Goal: Task Accomplishment & Management: Use online tool/utility

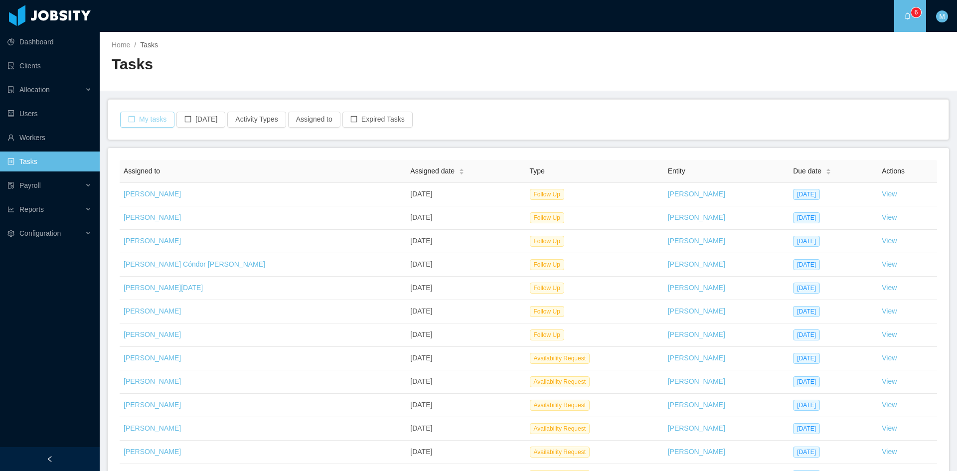
click at [151, 118] on button "My tasks" at bounding box center [147, 120] width 54 height 16
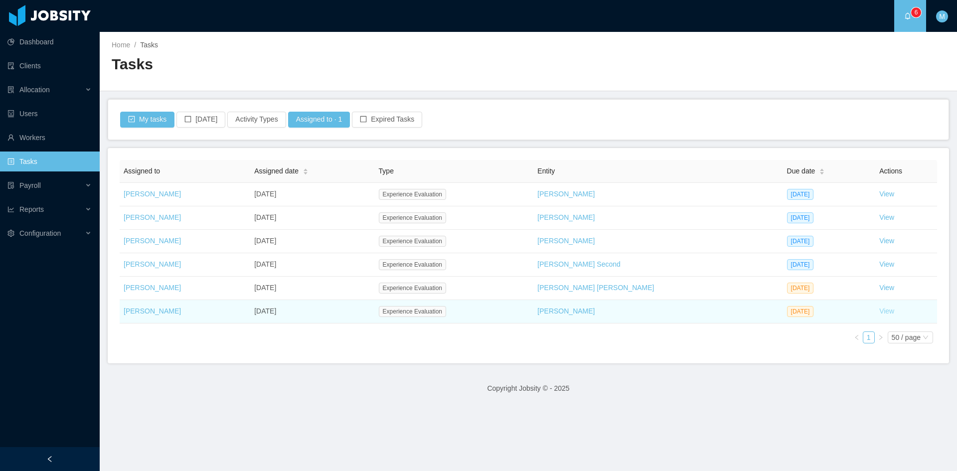
click at [879, 310] on link "View" at bounding box center [886, 311] width 15 height 8
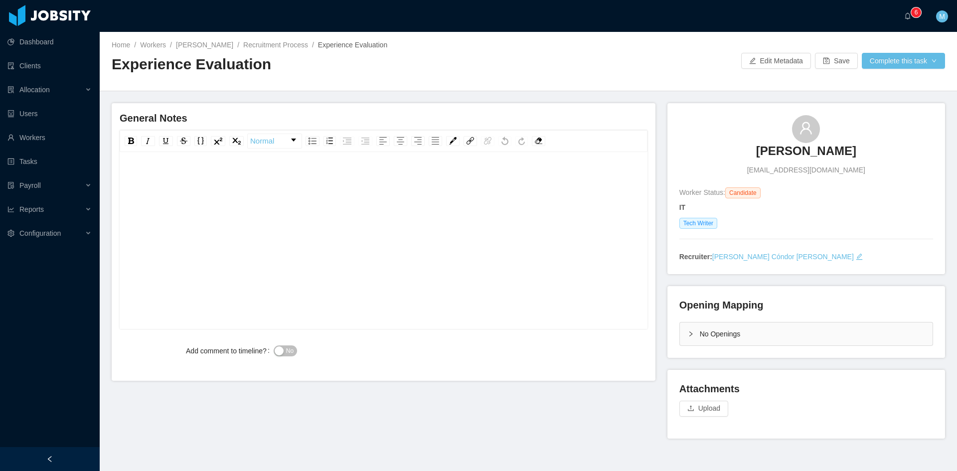
click at [680, 333] on div "No Openings" at bounding box center [806, 333] width 253 height 23
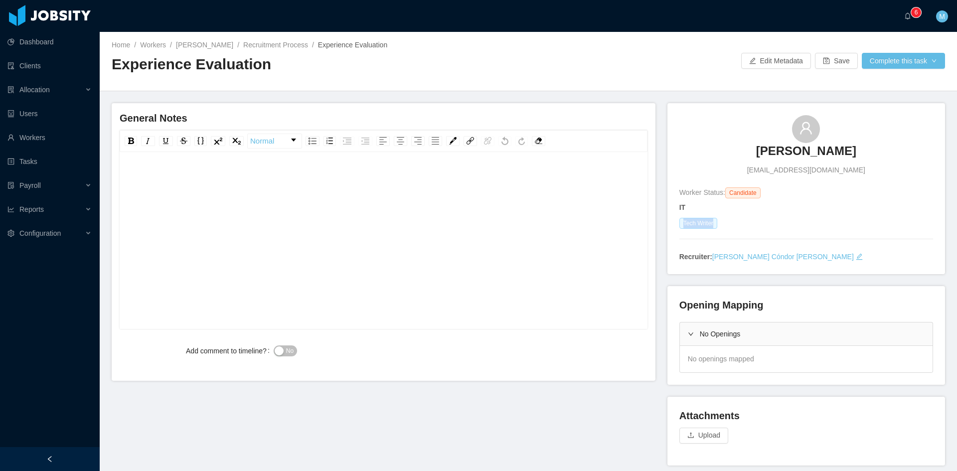
drag, startPoint x: 676, startPoint y: 222, endPoint x: 709, endPoint y: 222, distance: 32.9
click at [709, 222] on span "Tech Writer" at bounding box center [698, 223] width 38 height 11
copy span "Tech Writer"
click at [268, 252] on div "rdw-editor" at bounding box center [384, 256] width 512 height 174
click at [284, 357] on div "No" at bounding box center [406, 351] width 264 height 20
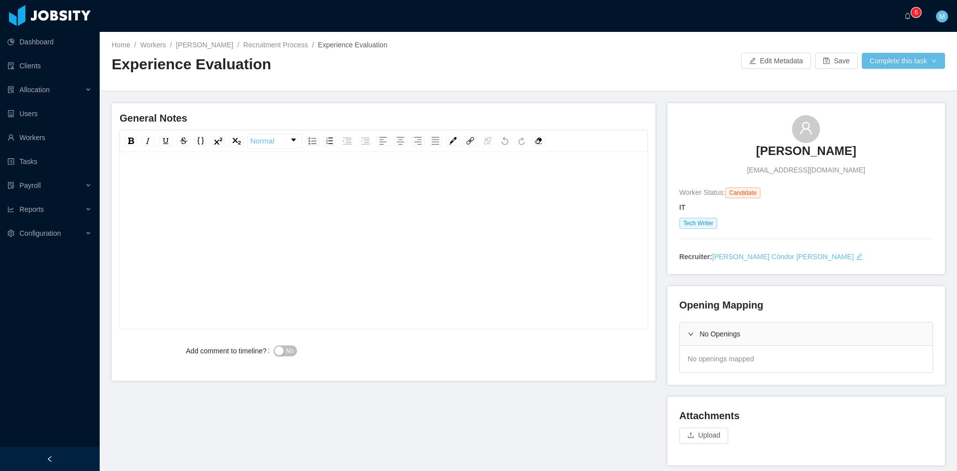
click at [400, 187] on div "rdw-editor" at bounding box center [384, 179] width 512 height 20
click at [128, 178] on span "**********" at bounding box center [192, 178] width 128 height 7
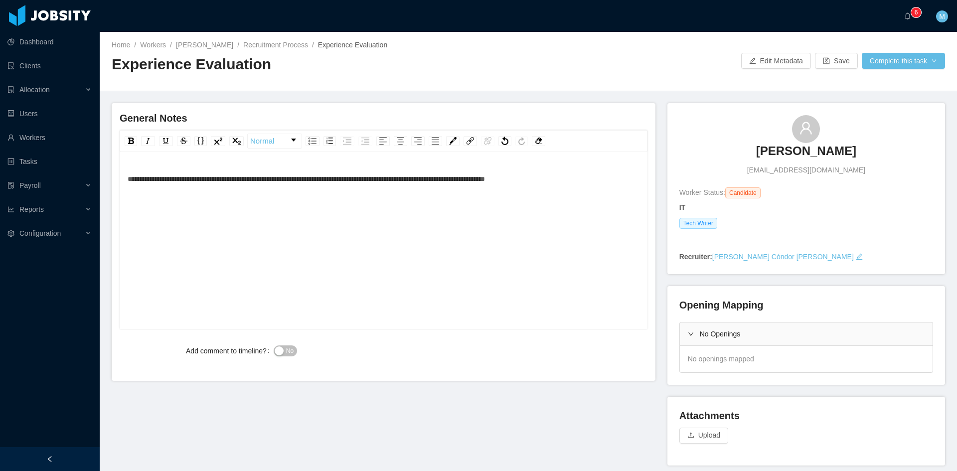
click at [485, 179] on span "**********" at bounding box center [306, 178] width 357 height 7
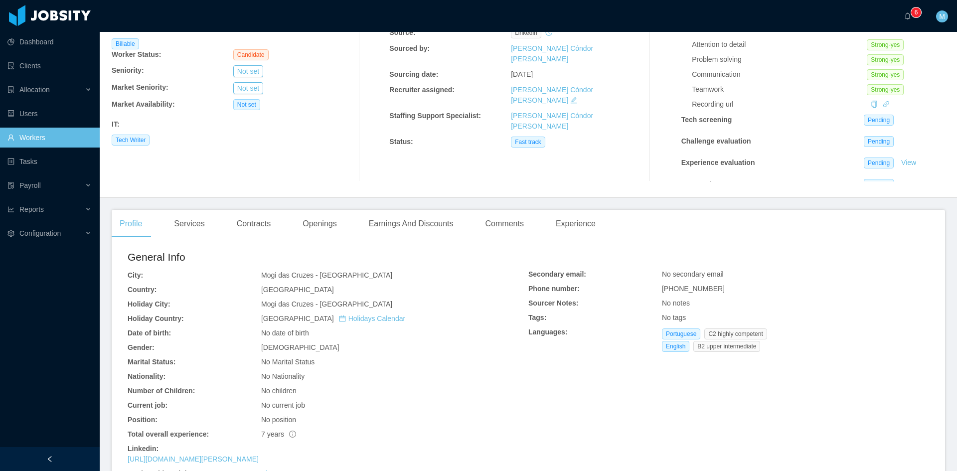
scroll to position [166, 0]
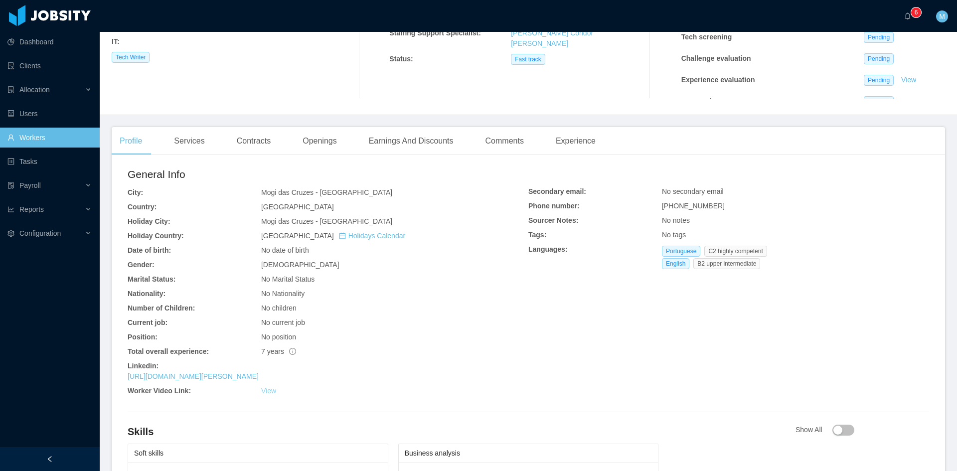
click at [269, 391] on link "View" at bounding box center [268, 391] width 15 height 8
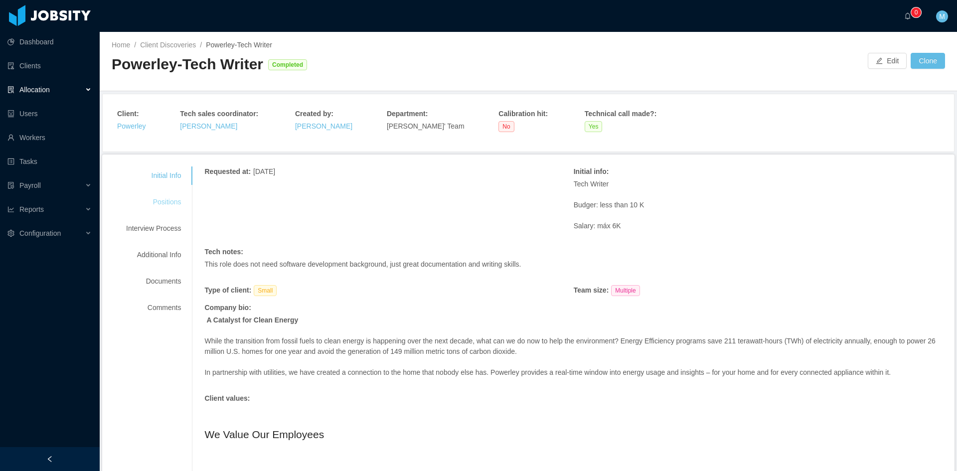
click at [163, 209] on div "Positions" at bounding box center [153, 202] width 79 height 18
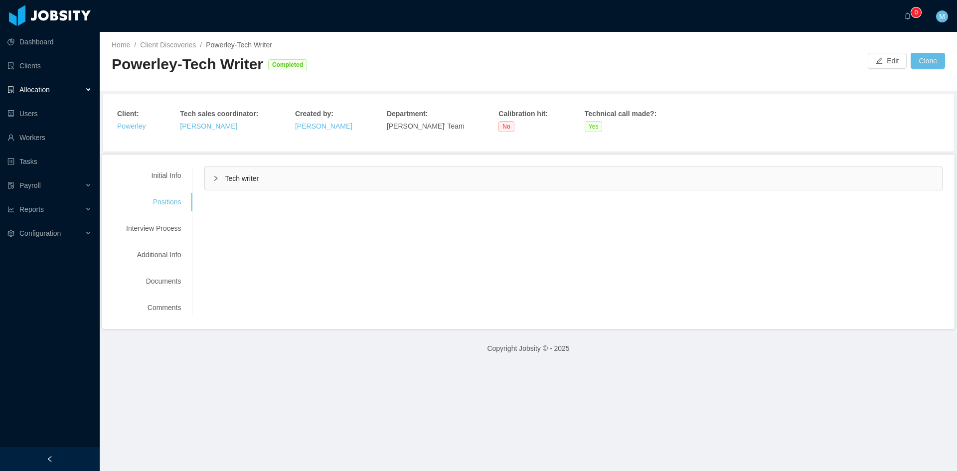
click at [208, 182] on div "Tech writer" at bounding box center [573, 178] width 737 height 23
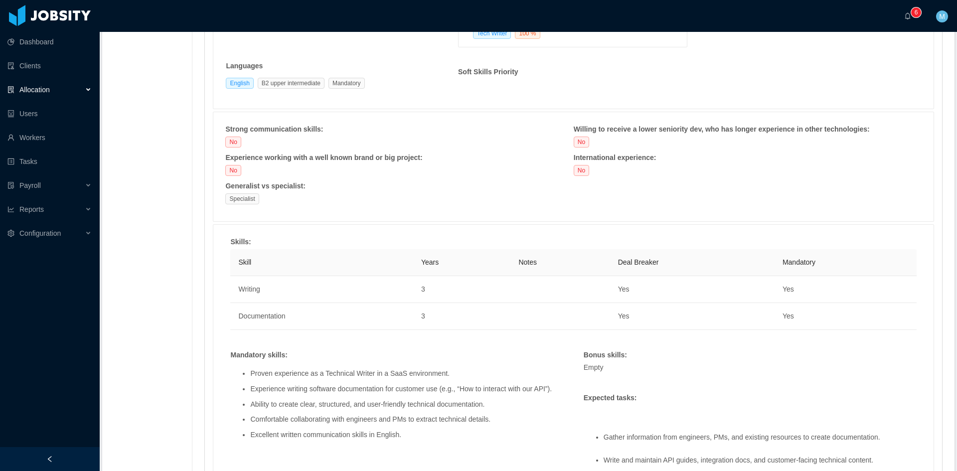
scroll to position [415, 0]
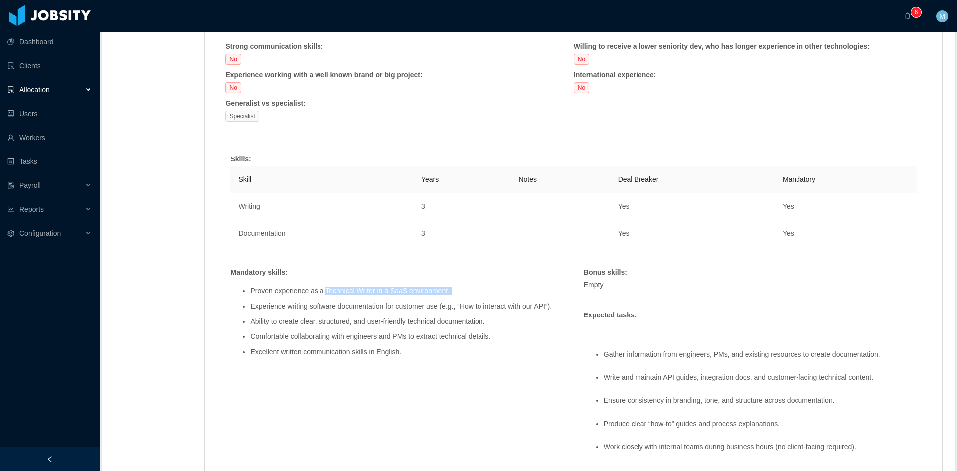
drag, startPoint x: 321, startPoint y: 291, endPoint x: 370, endPoint y: 296, distance: 48.5
click at [370, 296] on ul "Proven experience as a Technical Writer in a SaaS environment. Experience writi…" at bounding box center [396, 322] width 333 height 84
drag, startPoint x: 371, startPoint y: 290, endPoint x: 324, endPoint y: 291, distance: 46.9
click at [324, 291] on li "Proven experience as a Technical Writer in a SaaS environment." at bounding box center [406, 290] width 313 height 7
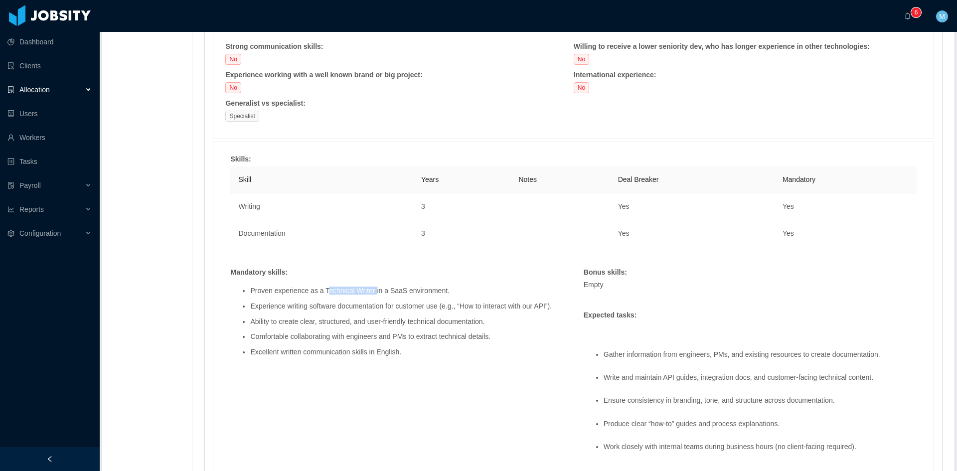
copy li "Technical Writer"
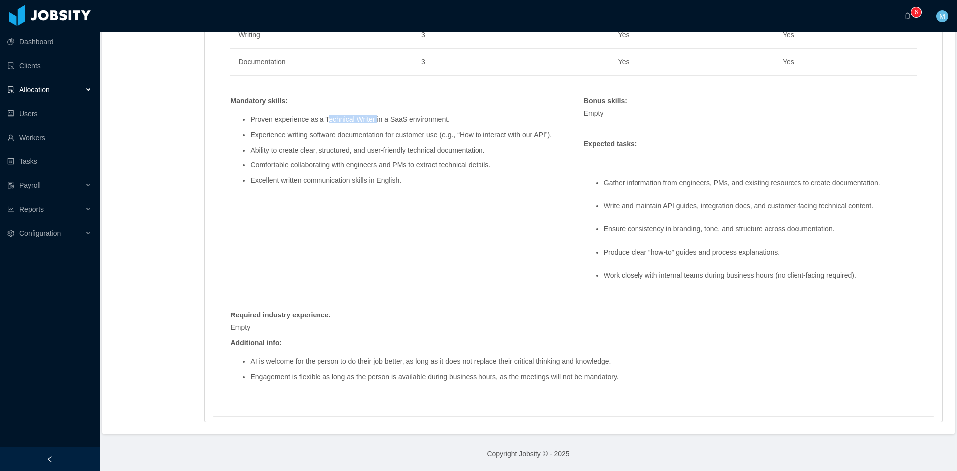
scroll to position [421, 0]
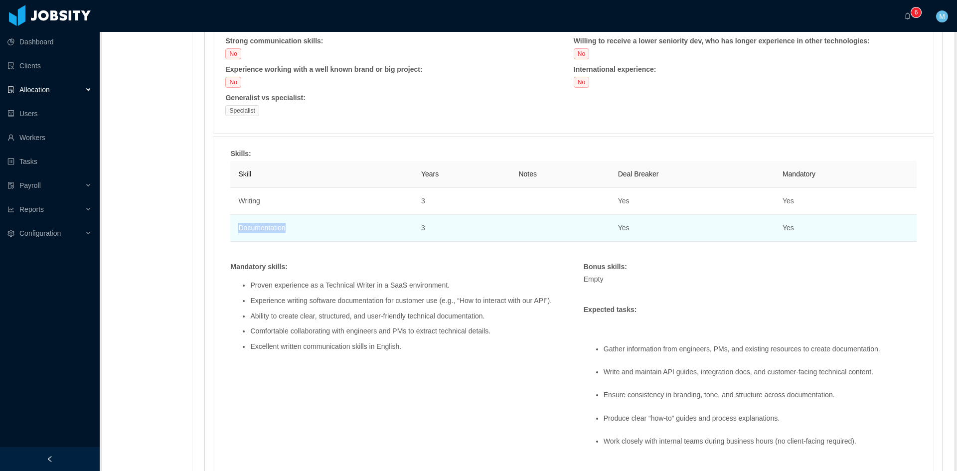
drag, startPoint x: 288, startPoint y: 230, endPoint x: 235, endPoint y: 229, distance: 52.3
click at [235, 229] on td "Documentation" at bounding box center [321, 228] width 182 height 27
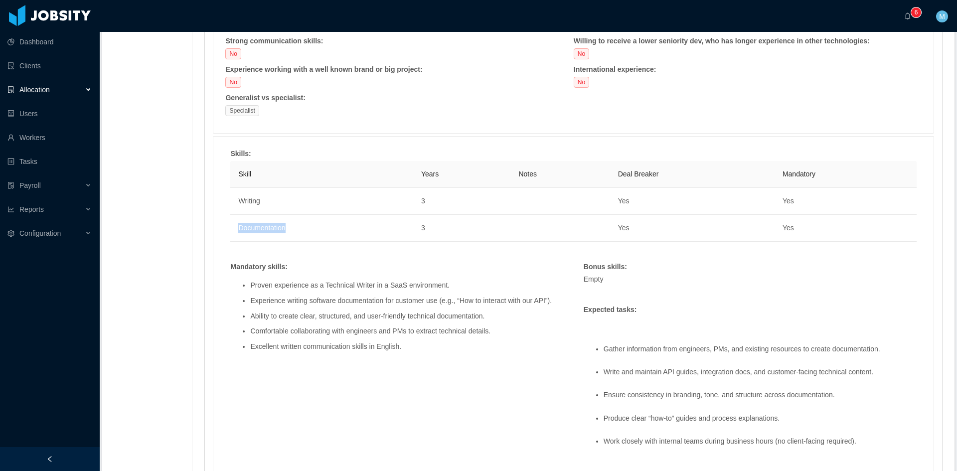
copy td "Documentation"
click at [398, 374] on div "Skills : Skill Years Notes Deal Breaker Mandatory Writing 3 Yes Yes Documentati…" at bounding box center [573, 359] width 706 height 422
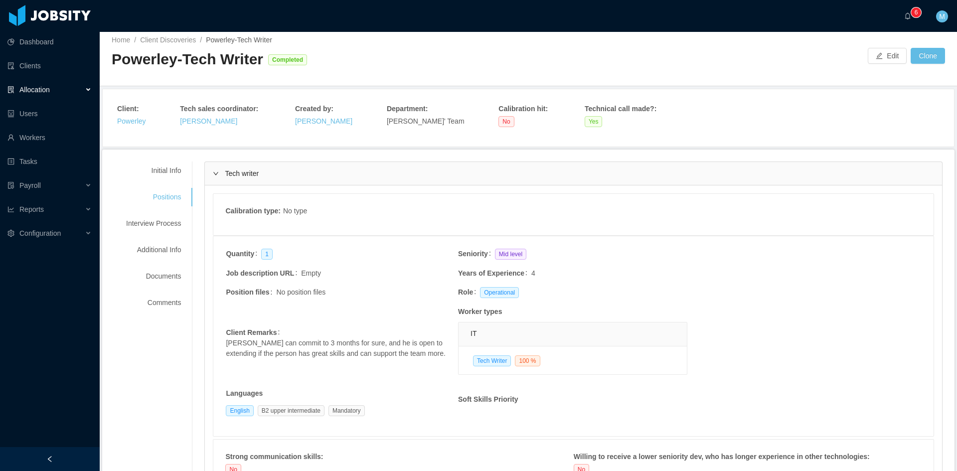
scroll to position [0, 0]
